Goal: Information Seeking & Learning: Check status

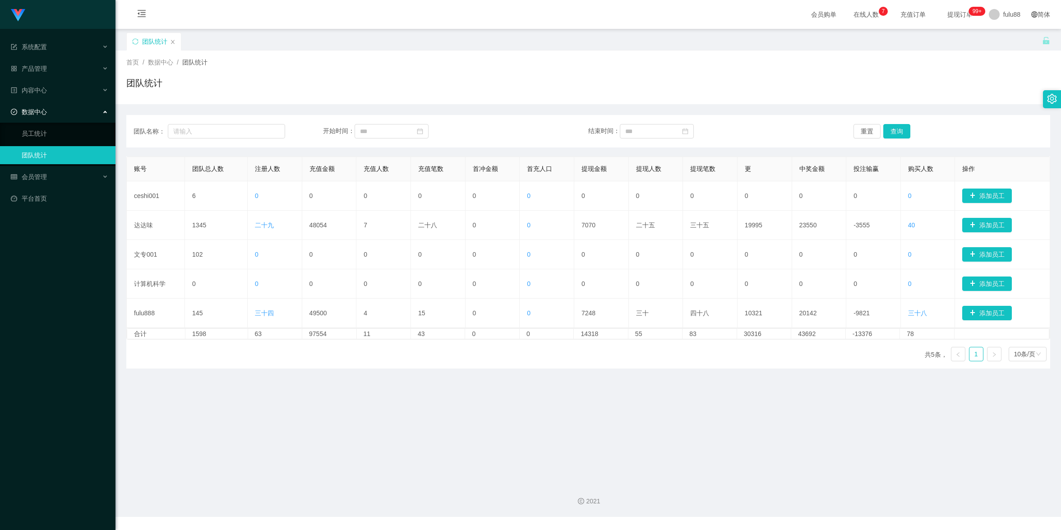
click at [831, 498] on div "2021" at bounding box center [588, 501] width 931 height 9
drag, startPoint x: 156, startPoint y: 227, endPoint x: 172, endPoint y: 167, distance: 61.8
click at [130, 222] on td "达达味" at bounding box center [156, 225] width 58 height 29
copy font "达达味"
click at [206, 133] on input "text" at bounding box center [226, 131] width 117 height 14
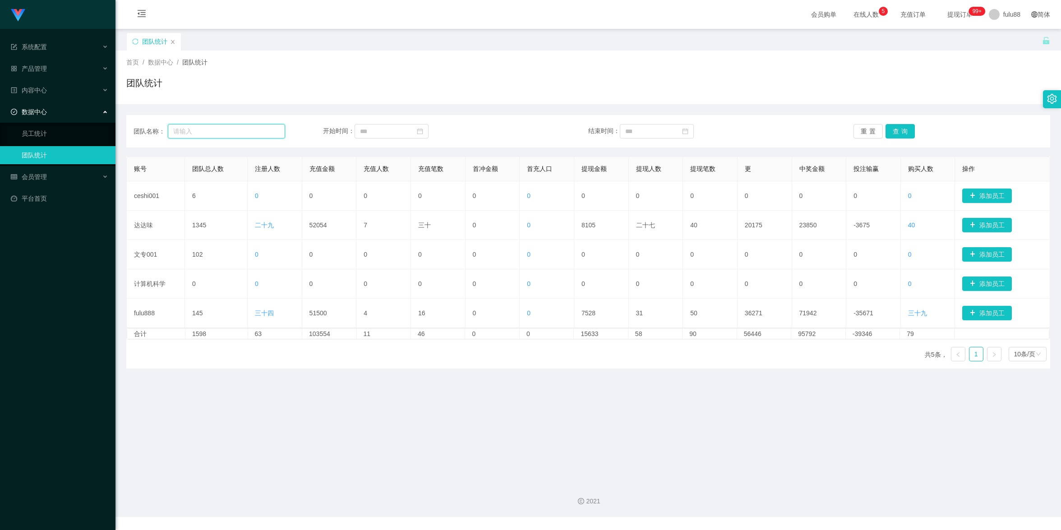
paste input "达达味"
type input "达达味"
click at [87, 135] on link "员工统计" at bounding box center [65, 134] width 87 height 18
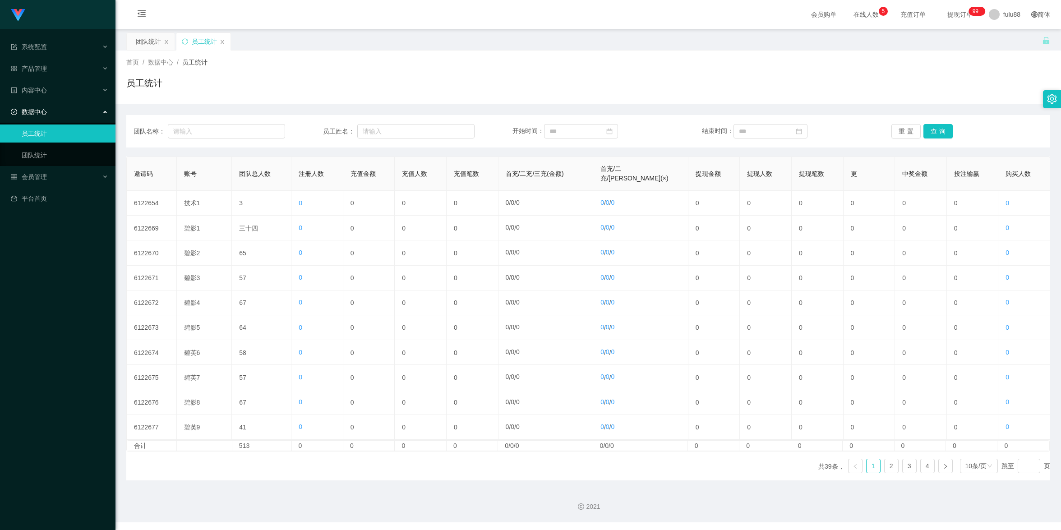
click at [248, 122] on div "团队名称： 员工姓名： 开始时间： 结束时间： 重置 查询" at bounding box center [588, 131] width 924 height 32
click at [249, 128] on input "text" at bounding box center [226, 131] width 117 height 14
paste input "达达味"
type input "达达味"
click at [928, 131] on button "查询" at bounding box center [937, 131] width 29 height 14
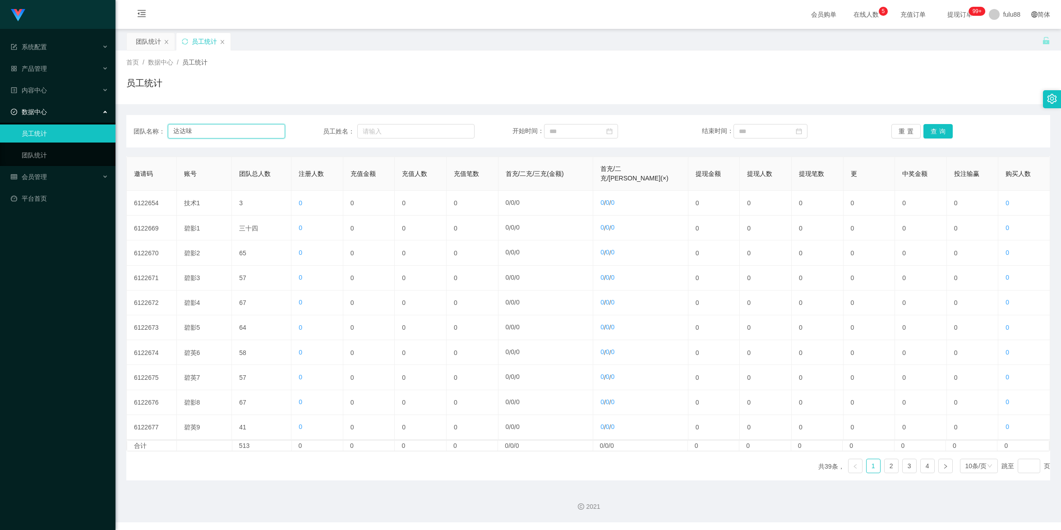
click at [246, 128] on input "达达味" at bounding box center [226, 131] width 117 height 14
click at [939, 130] on button "查询" at bounding box center [937, 131] width 29 height 14
click at [885, 469] on link "2" at bounding box center [892, 466] width 14 height 14
click at [908, 466] on font "3" at bounding box center [910, 465] width 4 height 7
click at [926, 465] on font "4" at bounding box center [928, 465] width 4 height 7
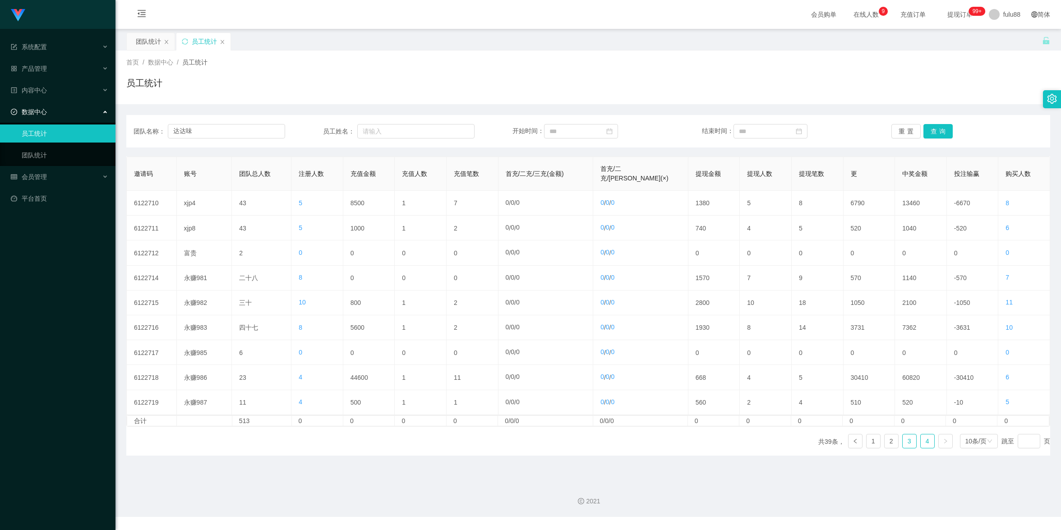
click at [908, 443] on font "3" at bounding box center [910, 441] width 4 height 7
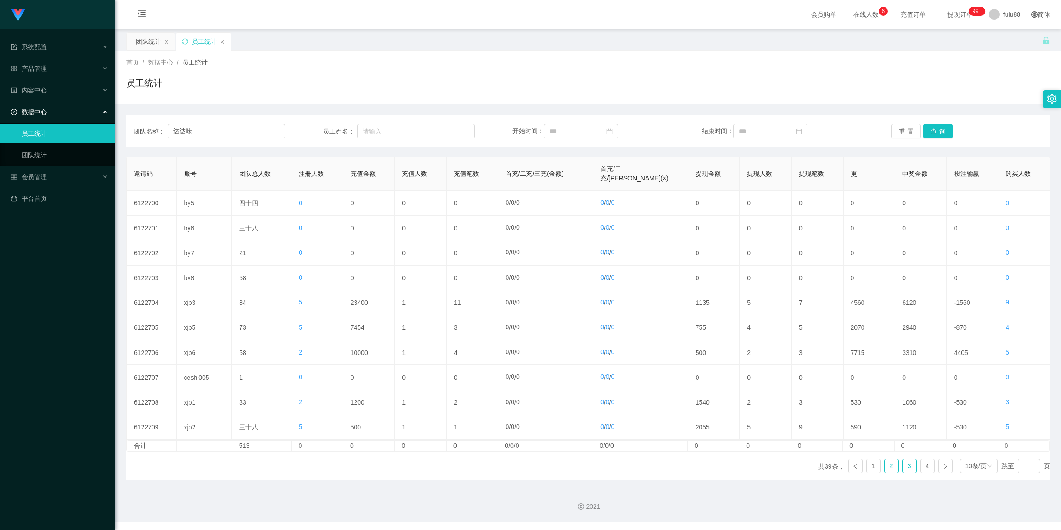
click at [885, 467] on link "2" at bounding box center [892, 466] width 14 height 14
click at [927, 468] on link "4" at bounding box center [928, 466] width 14 height 14
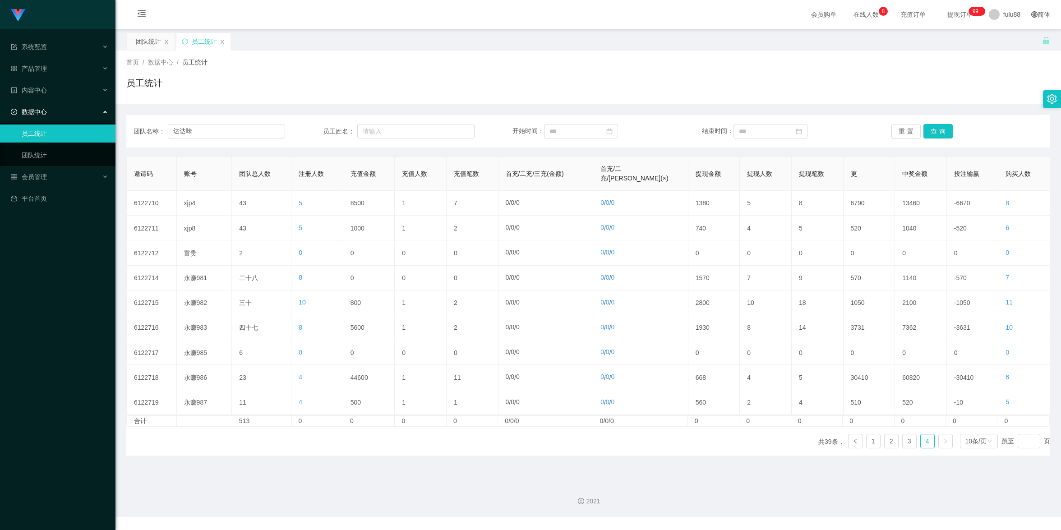
click at [483, 503] on div "2021" at bounding box center [588, 501] width 931 height 9
click at [222, 45] on div "员工统计" at bounding box center [203, 41] width 54 height 17
click at [223, 42] on icon "图标： 关闭" at bounding box center [222, 41] width 5 height 5
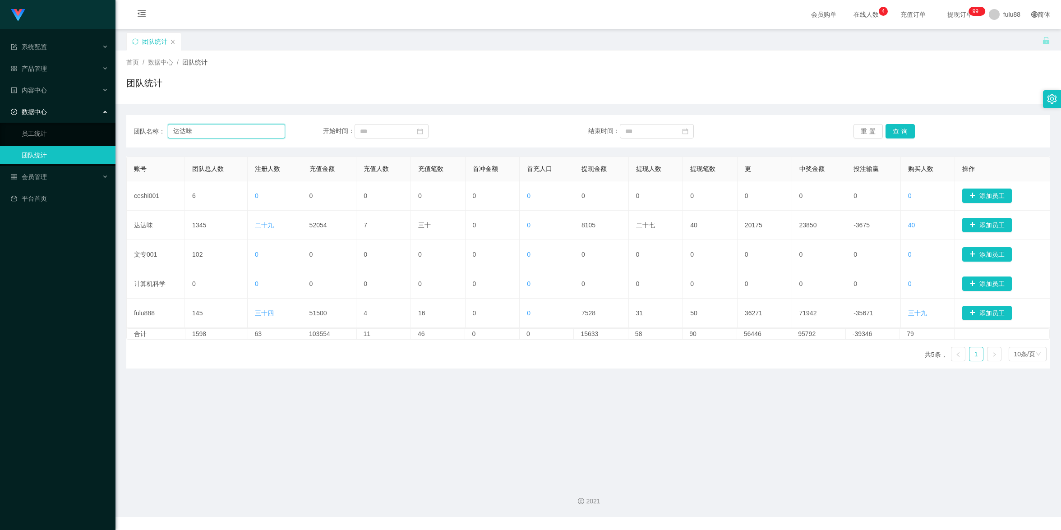
drag, startPoint x: 252, startPoint y: 130, endPoint x: 169, endPoint y: 129, distance: 83.5
click at [168, 129] on input "达达味" at bounding box center [226, 131] width 117 height 14
click at [467, 404] on main "关闭门户 关闭右侧 关闭其他 刷新页面 团队统计 首页 / 数据中心 / 团队统计 / 团队统计 团队名称： 开始时间： 结束时间： 重置 查询 账号 团队总…" at bounding box center [588, 252] width 946 height 446
click at [625, 402] on main "关闭门户 关闭右侧 关闭其他 刷新页面 团队统计 首页 / 数据中心 / 团队统计 / 团队统计 团队名称： 开始时间： 结束时间： 重置 查询 账号 团队总…" at bounding box center [588, 252] width 946 height 446
drag, startPoint x: 581, startPoint y: 529, endPoint x: 457, endPoint y: 489, distance: 130.1
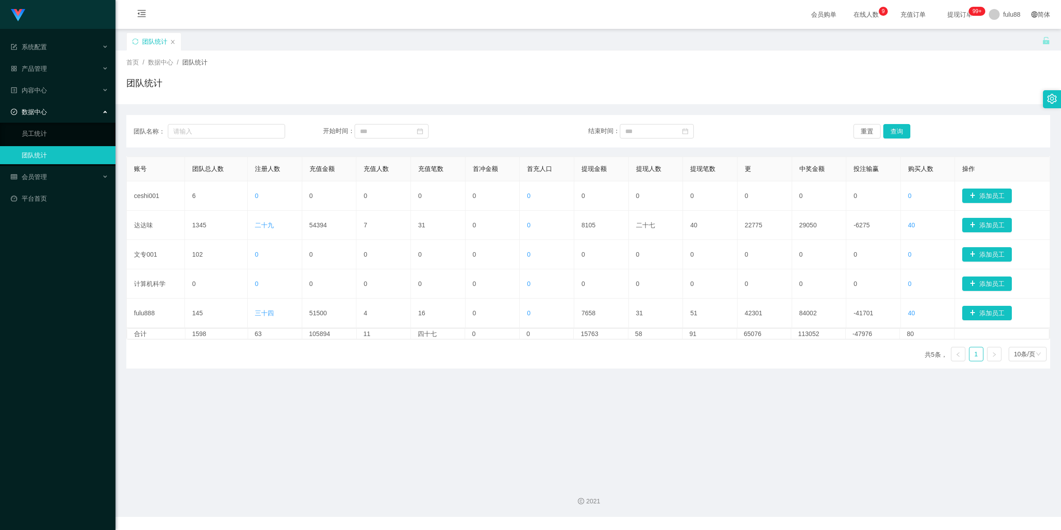
click at [580, 529] on div "Shopee工作台代理端 系统配置 产品管理 内容中心 数据中心 员工统计 团队统计 会员管理 平台首页 保存配置 重置配置 整体风格设置 主题色 导航设置 …" at bounding box center [530, 265] width 1061 height 530
click at [179, 487] on div "2021" at bounding box center [588, 496] width 946 height 42
